Goal: Find specific page/section: Find specific page/section

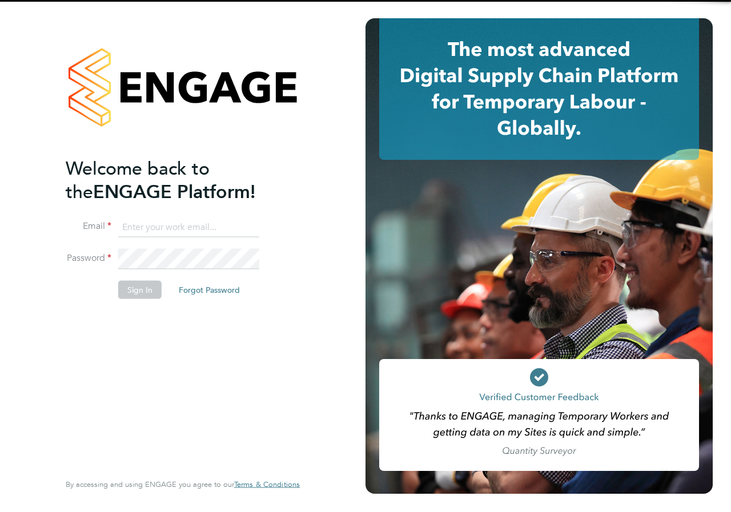
click at [203, 224] on input at bounding box center [188, 227] width 141 height 21
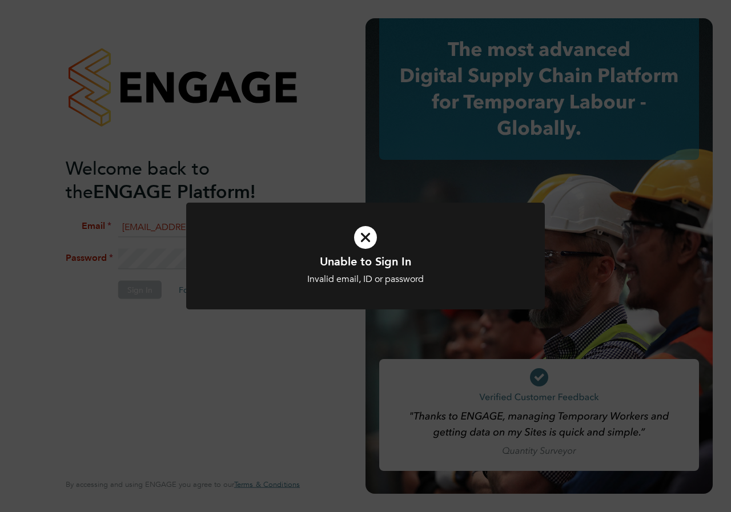
click at [378, 233] on icon at bounding box center [365, 237] width 297 height 45
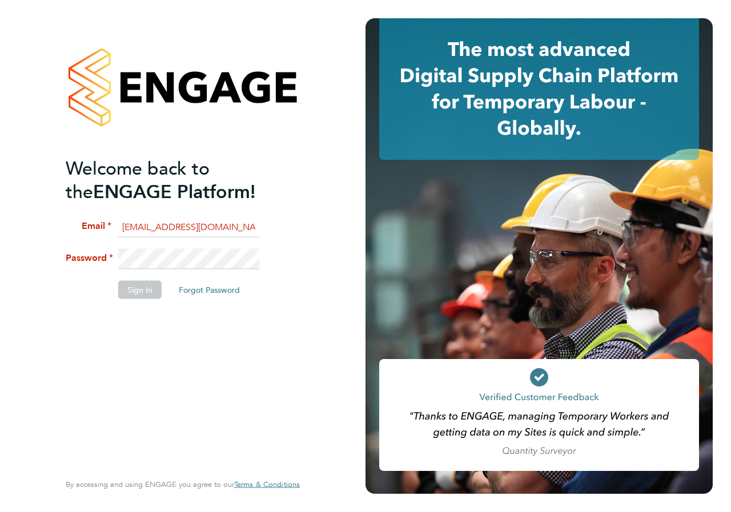
click at [373, 235] on app-barbie "Welcome back to the ENGAGE Platform! Email EMMA.WOOD@NCCLONDON.AC.UK Password S…" at bounding box center [365, 256] width 731 height 512
click at [33, 259] on div "Welcome back to the ENGAGE Platform! Email EMMA.WOOD@NCCLONDON.AC.UK Password S…" at bounding box center [182, 256] width 365 height 512
click at [185, 225] on input "EMMA.WOOD@NCCLONDON.AC.UK" at bounding box center [188, 227] width 141 height 21
type input "EMMA.WOOD1@NCCLONDON.AC.UK"
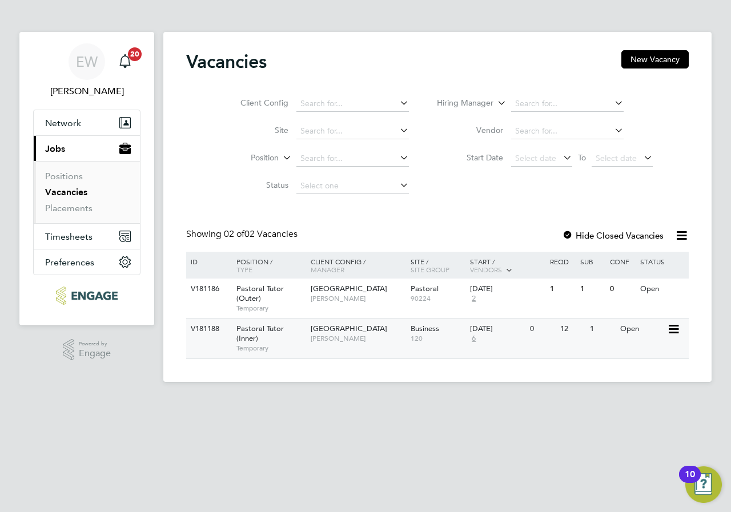
click at [368, 333] on span "[GEOGRAPHIC_DATA]" at bounding box center [348, 329] width 76 height 10
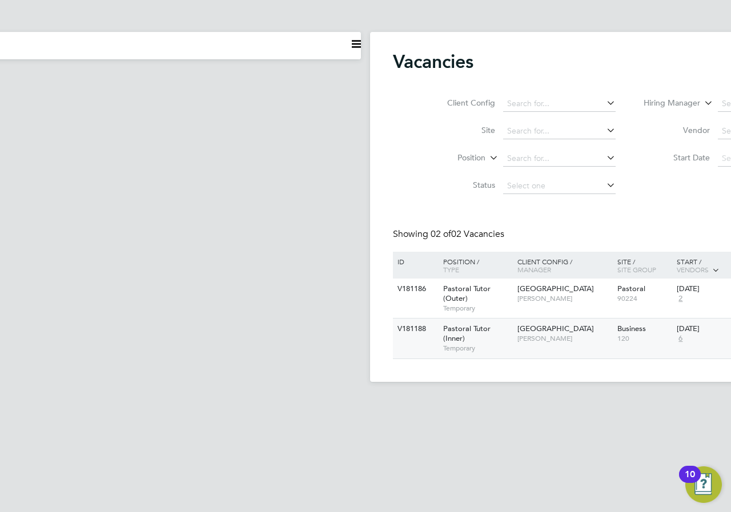
click at [543, 336] on span "[PERSON_NAME]" at bounding box center [564, 338] width 94 height 9
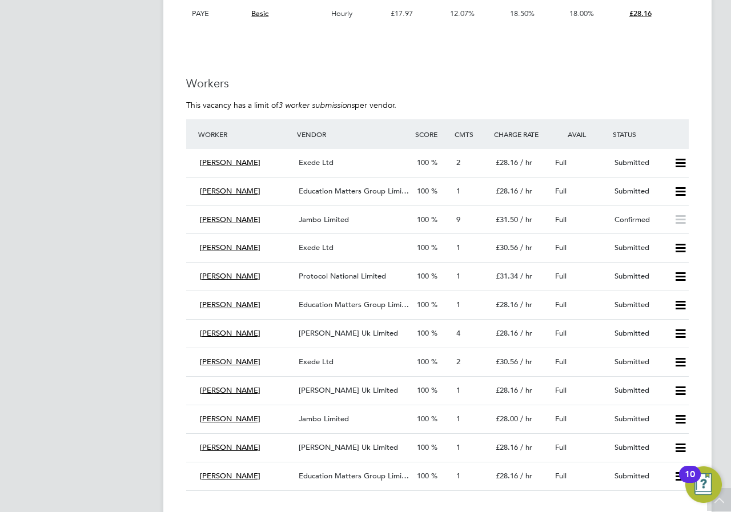
scroll to position [2283, 0]
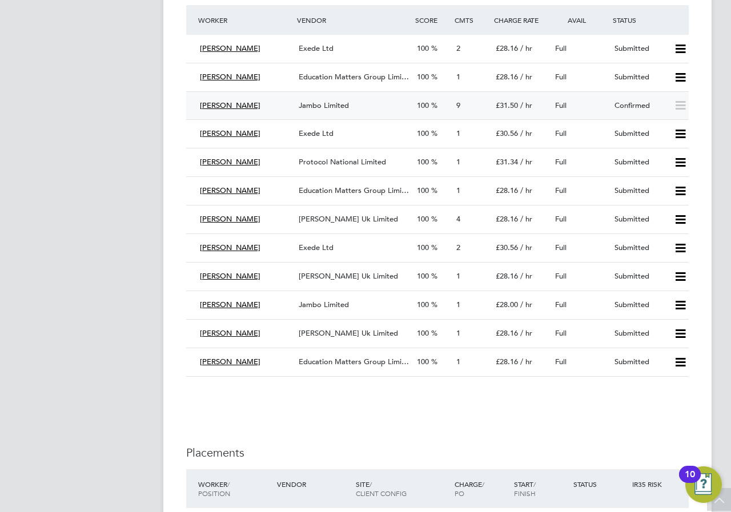
click at [311, 107] on span "Jambo Limited" at bounding box center [323, 105] width 50 height 10
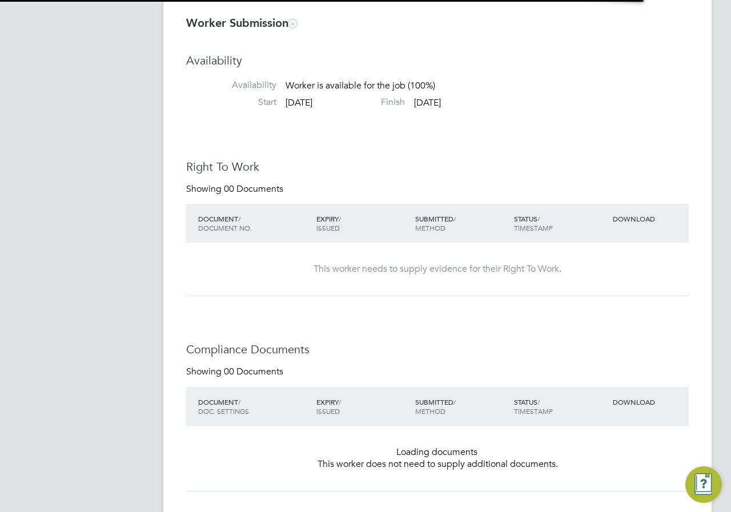
scroll to position [6, 6]
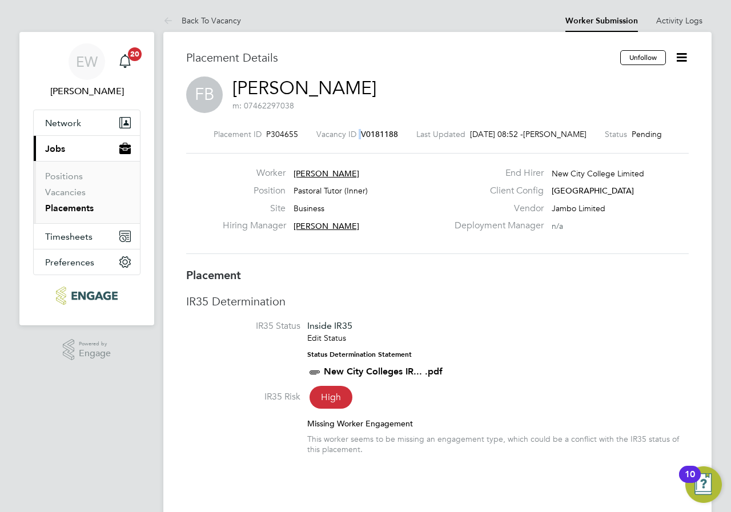
drag, startPoint x: 406, startPoint y: 133, endPoint x: 360, endPoint y: 131, distance: 46.9
click at [360, 131] on div "Placement ID P304655 Vacancy ID V0181188 Last Updated [DATE] 08:52 - [PERSON_NA…" at bounding box center [437, 134] width 502 height 10
click at [196, 25] on li "Back To Vacancy" at bounding box center [202, 20] width 78 height 23
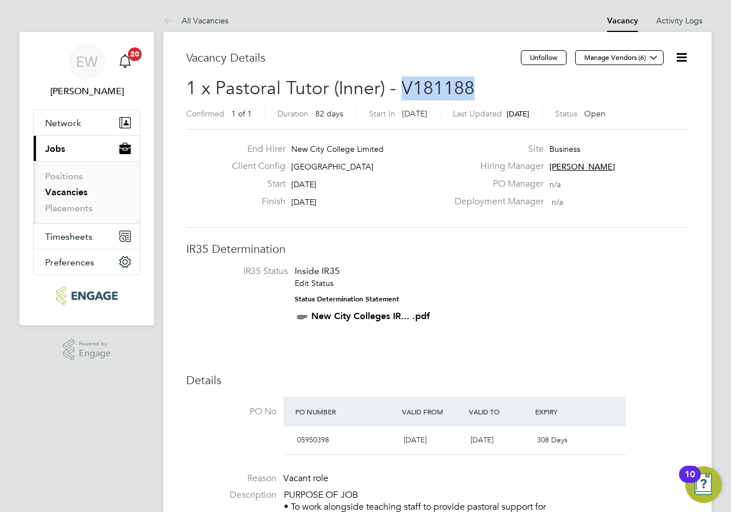
drag, startPoint x: 481, startPoint y: 87, endPoint x: 402, endPoint y: 90, distance: 78.8
click at [402, 90] on h2 "1 x Pastoral Tutor (Inner) - V181188 Confirmed 1 of 1 Duration 82 days Start In…" at bounding box center [437, 100] width 502 height 48
copy span "V181188"
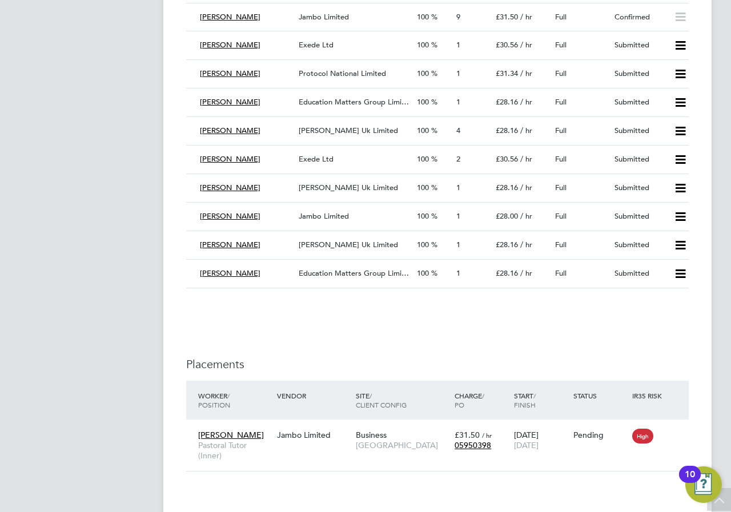
scroll to position [2228, 0]
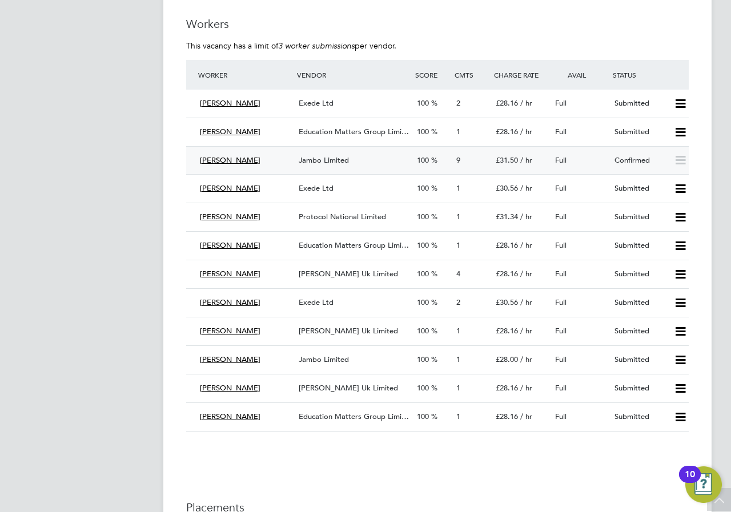
click at [369, 158] on div "Jambo Limited" at bounding box center [353, 160] width 118 height 19
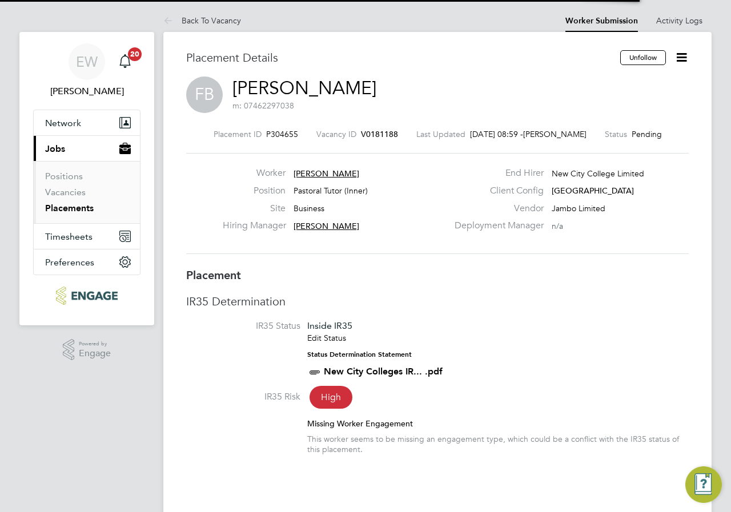
scroll to position [18, 225]
